Goal: Ask a question

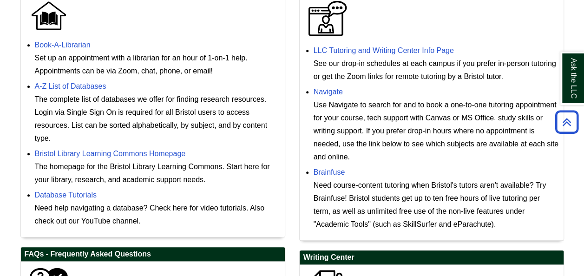
scroll to position [297, 0]
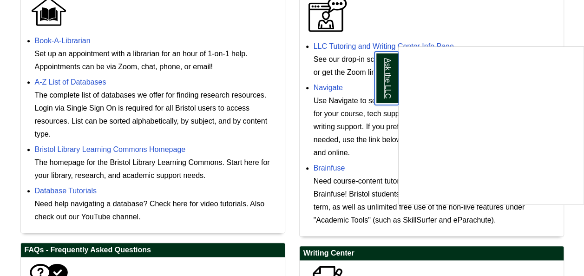
click at [394, 68] on link "Ask the LLC" at bounding box center [387, 78] width 24 height 53
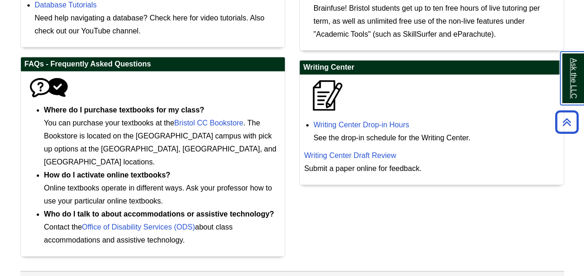
scroll to position [488, 0]
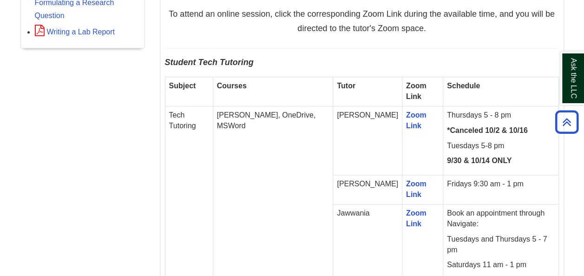
scroll to position [576, 0]
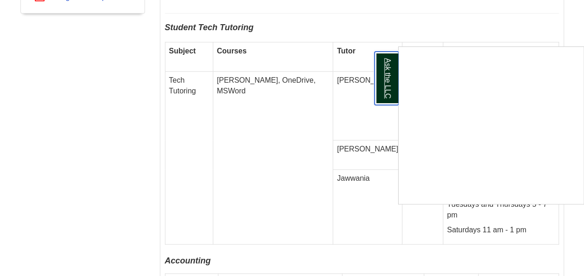
click at [383, 90] on link "Ask the LLC" at bounding box center [387, 78] width 24 height 53
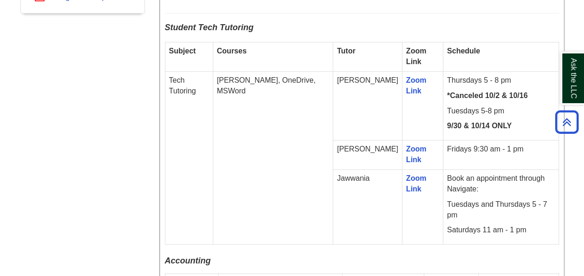
click at [249, 180] on td "[PERSON_NAME], OneDrive, MSWord" at bounding box center [273, 157] width 120 height 173
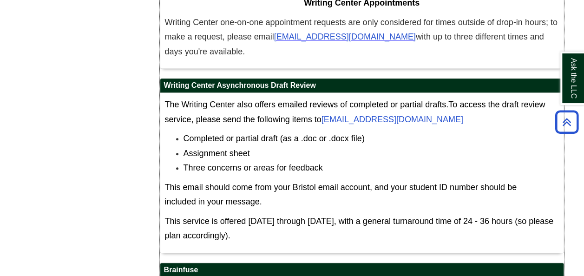
scroll to position [5647, 0]
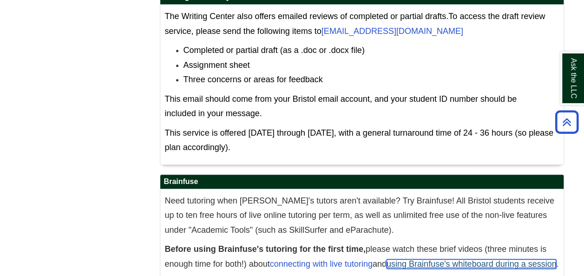
click at [429, 259] on link "using Brainfuse's whiteboard during a session" at bounding box center [472, 263] width 170 height 9
